Goal: Feedback & Contribution: Leave review/rating

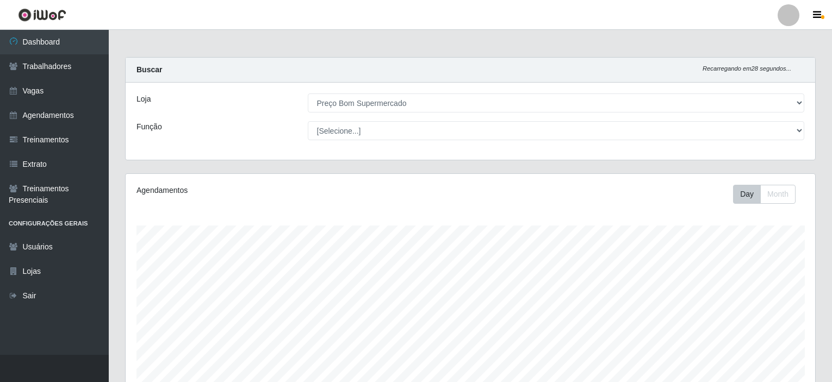
select select "387"
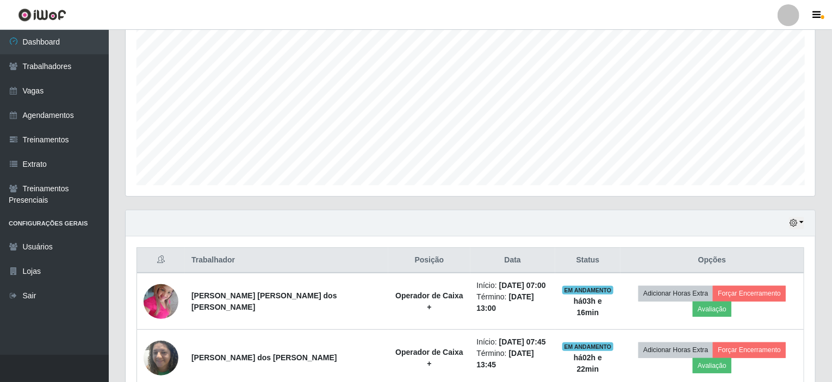
scroll to position [289, 0]
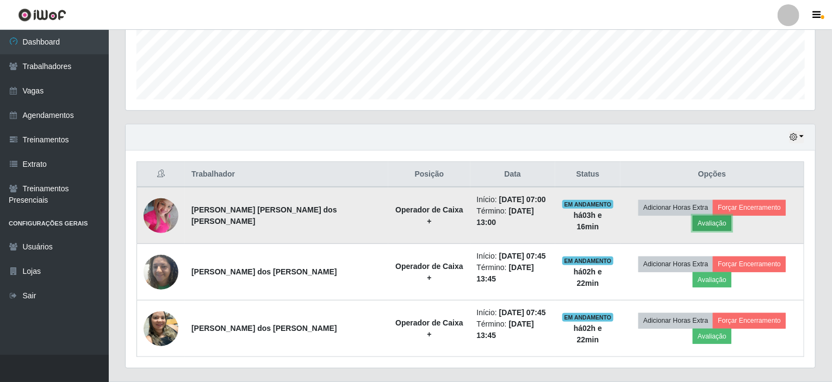
click at [732, 216] on button "Avaliação" at bounding box center [712, 223] width 39 height 15
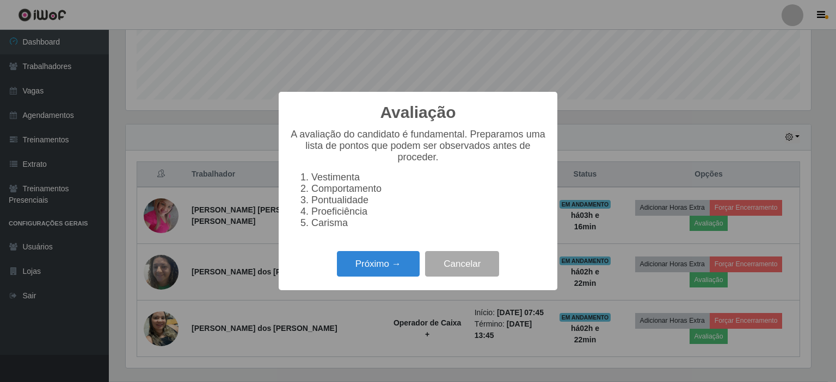
click at [771, 263] on div "Avaliação × A avaliação do candidato é fundamental. Preparamos uma lista de pon…" at bounding box center [418, 191] width 836 height 382
click at [771, 256] on div "Avaliação × A avaliação do candidato é fundamental. Preparamos uma lista de pon…" at bounding box center [418, 191] width 836 height 382
click at [468, 277] on button "Cancelar" at bounding box center [462, 264] width 74 height 26
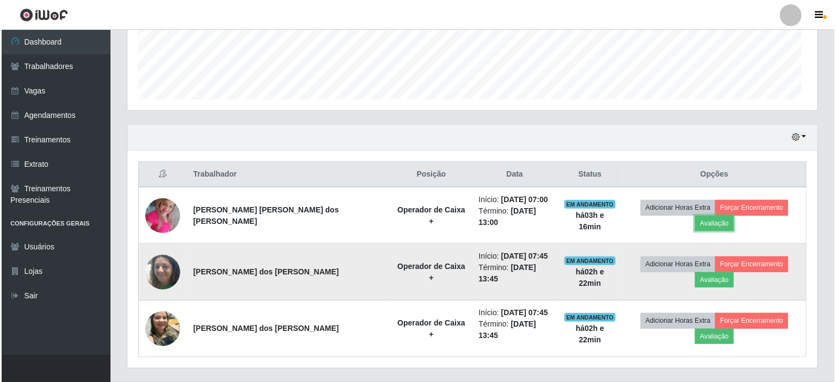
scroll to position [226, 690]
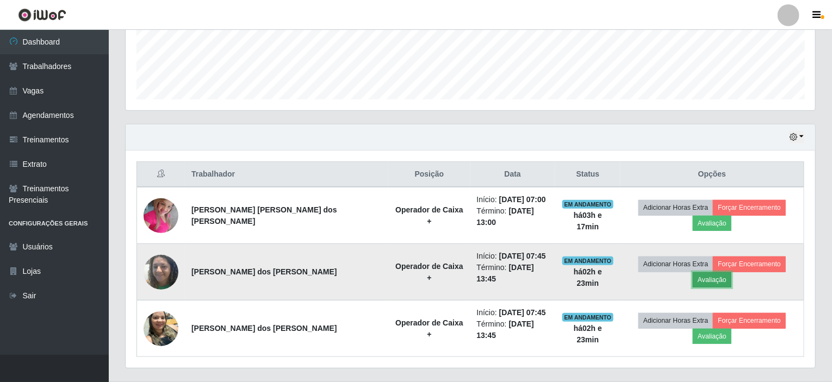
click at [732, 273] on button "Avaliação" at bounding box center [712, 280] width 39 height 15
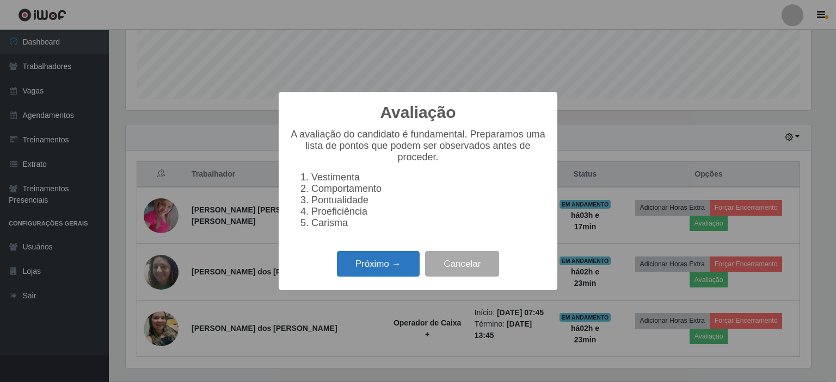
click at [370, 270] on button "Próximo →" at bounding box center [378, 264] width 83 height 26
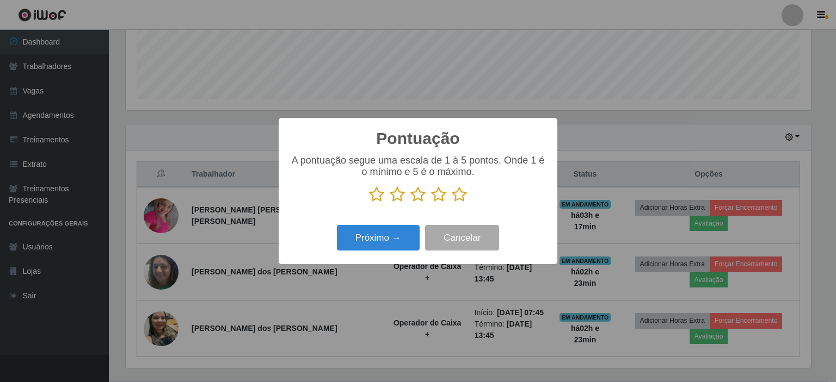
click at [461, 195] on icon at bounding box center [459, 195] width 15 height 16
click at [452, 203] on input "radio" at bounding box center [452, 203] width 0 height 0
click at [388, 237] on button "Próximo →" at bounding box center [378, 238] width 83 height 26
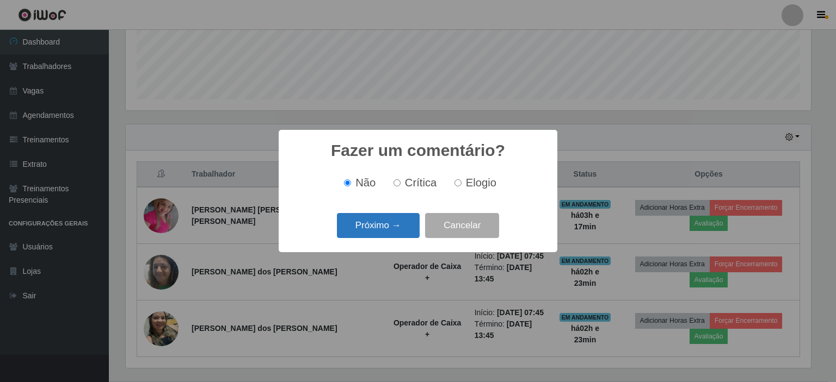
click at [382, 236] on button "Próximo →" at bounding box center [378, 226] width 83 height 26
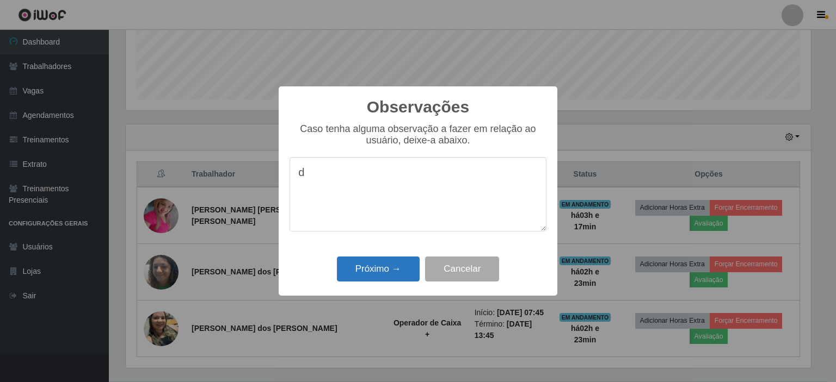
type textarea "d"
click at [355, 271] on button "Próximo →" at bounding box center [378, 270] width 83 height 26
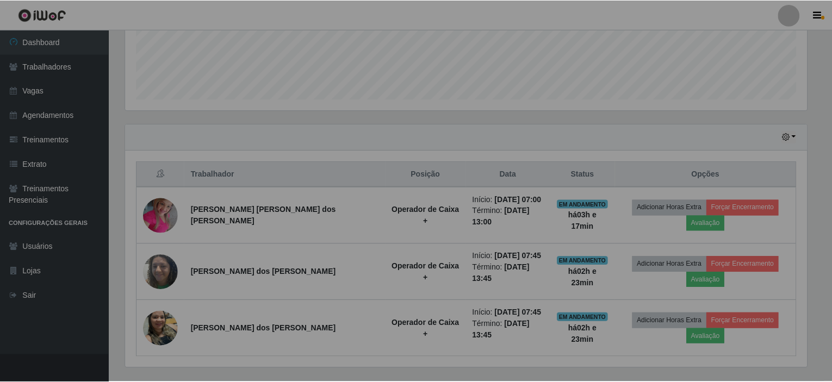
scroll to position [226, 690]
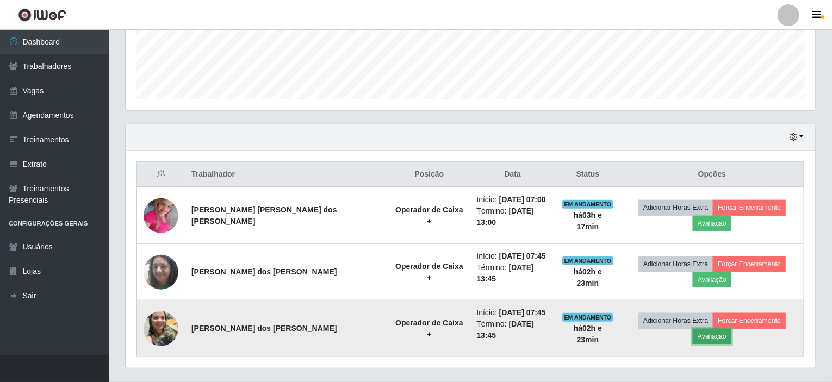
click at [732, 329] on button "Avaliação" at bounding box center [712, 336] width 39 height 15
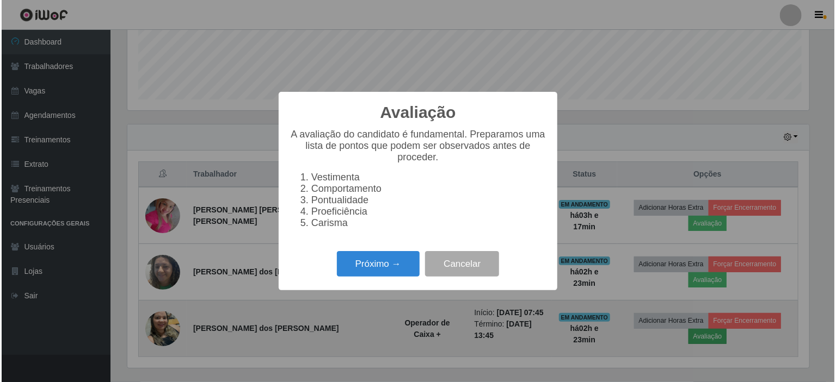
scroll to position [226, 685]
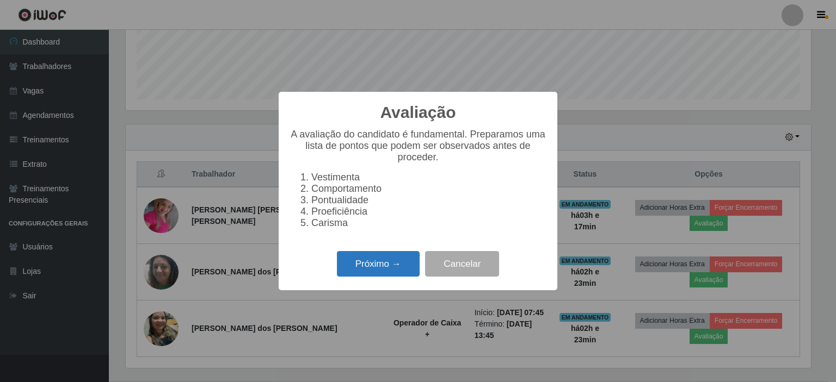
click at [367, 268] on button "Próximo →" at bounding box center [378, 264] width 83 height 26
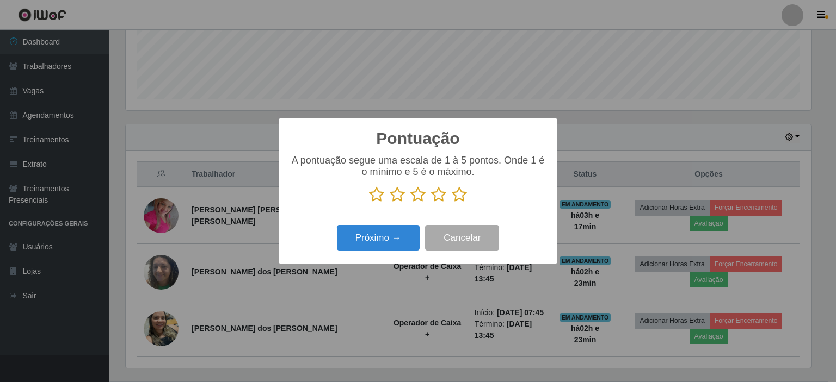
click at [458, 194] on icon at bounding box center [459, 195] width 15 height 16
click at [452, 203] on input "radio" at bounding box center [452, 203] width 0 height 0
click at [385, 243] on button "Próximo →" at bounding box center [378, 238] width 83 height 26
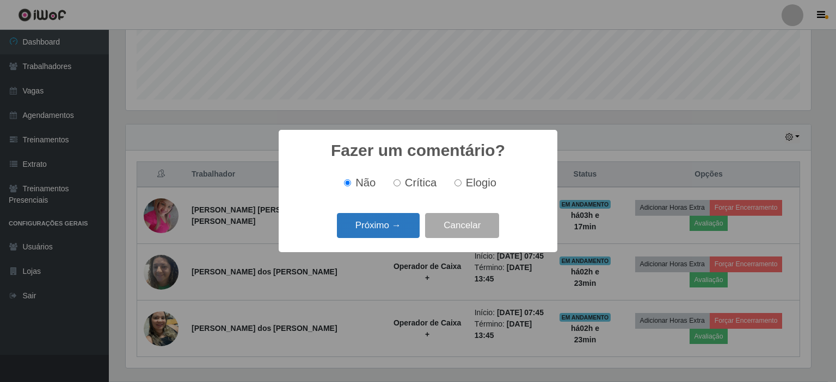
click at [385, 232] on button "Próximo →" at bounding box center [378, 226] width 83 height 26
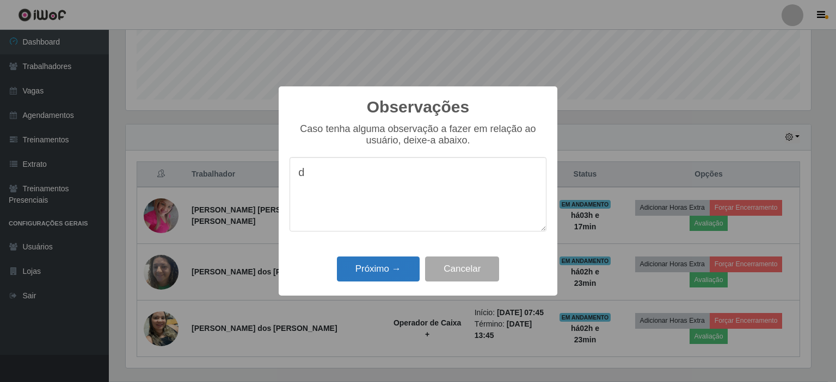
type textarea "d"
click at [382, 265] on button "Próximo →" at bounding box center [378, 270] width 83 height 26
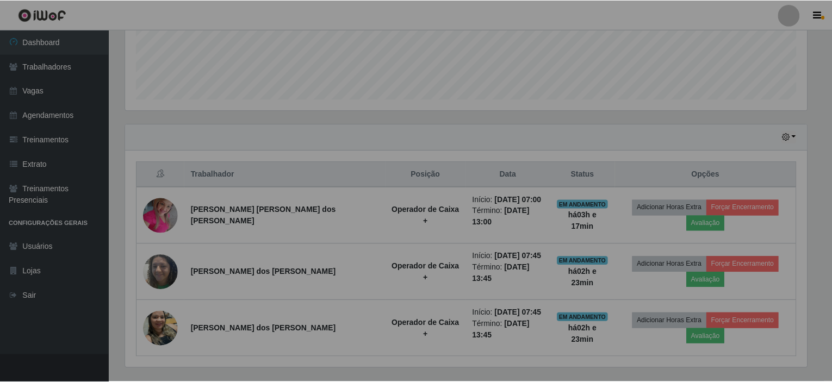
scroll to position [226, 690]
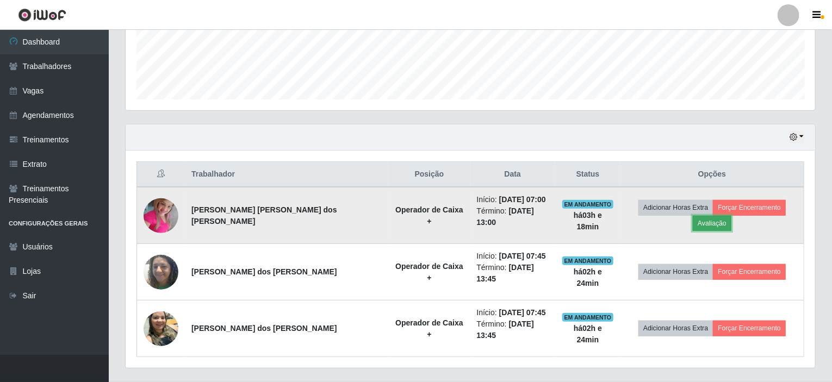
click at [732, 216] on button "Avaliação" at bounding box center [712, 223] width 39 height 15
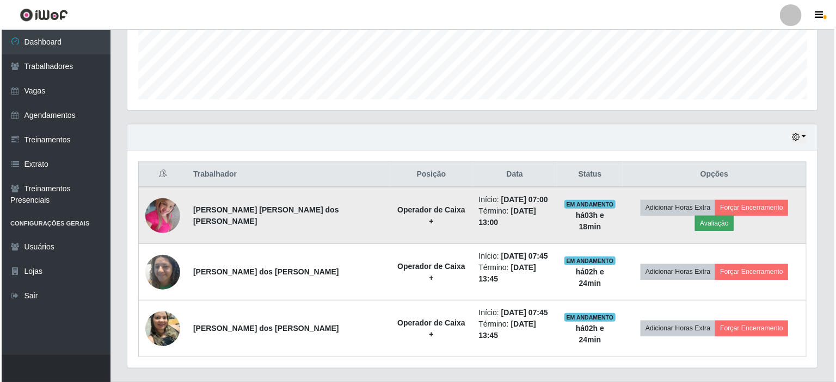
scroll to position [226, 685]
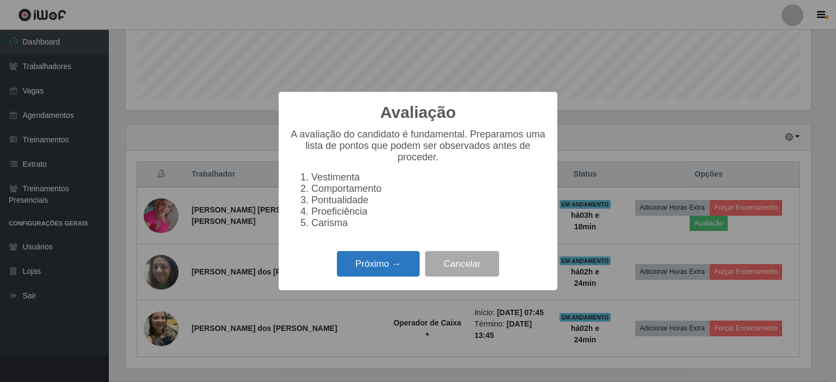
click at [373, 269] on button "Próximo →" at bounding box center [378, 264] width 83 height 26
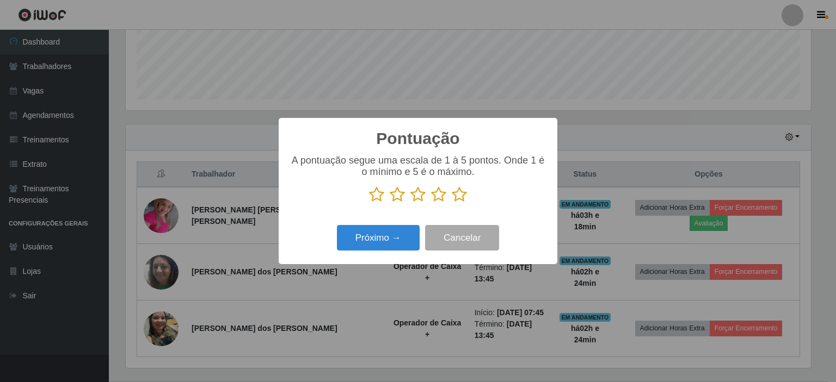
scroll to position [543821, 543361]
drag, startPoint x: 418, startPoint y: 194, endPoint x: 401, endPoint y: 233, distance: 42.6
click at [418, 195] on icon at bounding box center [417, 195] width 15 height 16
click at [410, 203] on input "radio" at bounding box center [410, 203] width 0 height 0
click at [395, 235] on button "Próximo →" at bounding box center [378, 238] width 83 height 26
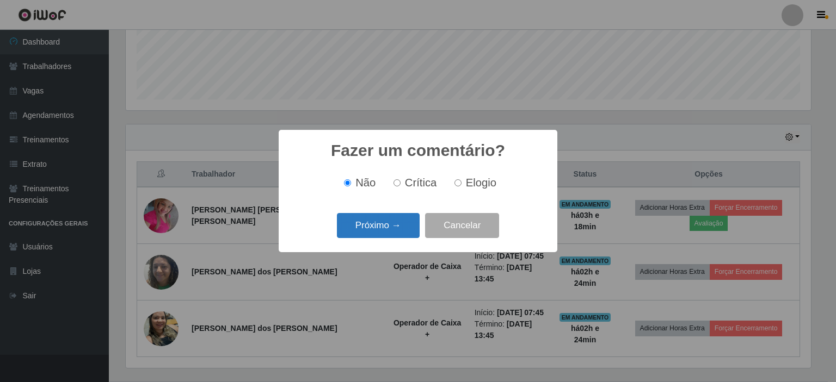
click at [387, 225] on button "Próximo →" at bounding box center [378, 226] width 83 height 26
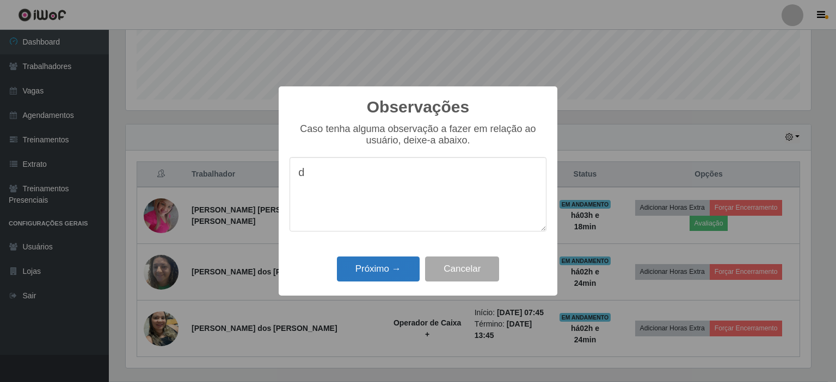
type textarea "d"
click at [380, 276] on button "Próximo →" at bounding box center [378, 270] width 83 height 26
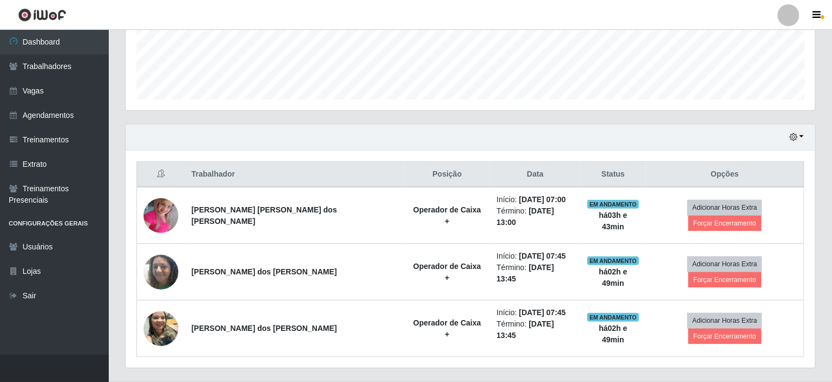
scroll to position [226, 690]
